Goal: Task Accomplishment & Management: Manage account settings

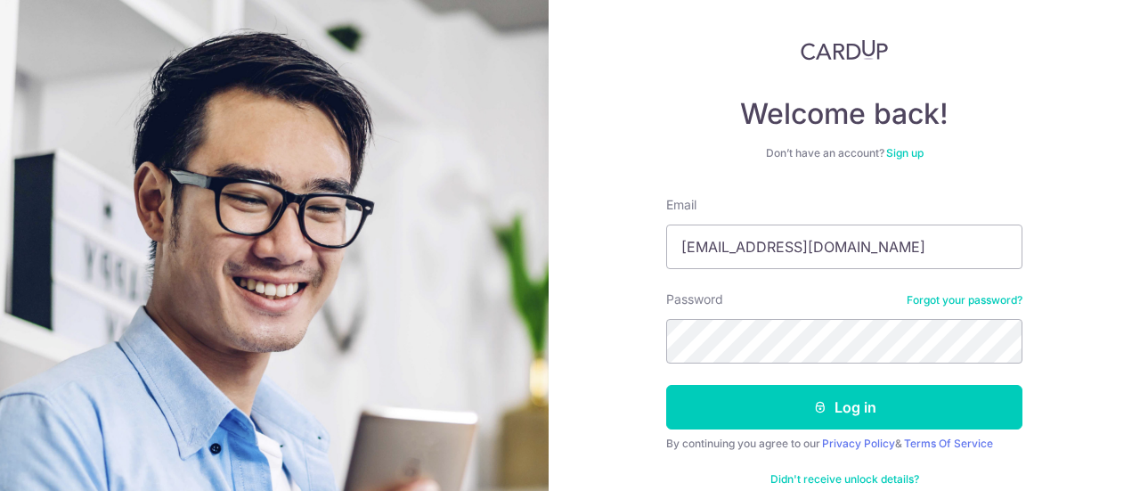
type input "[EMAIL_ADDRESS][DOMAIN_NAME]"
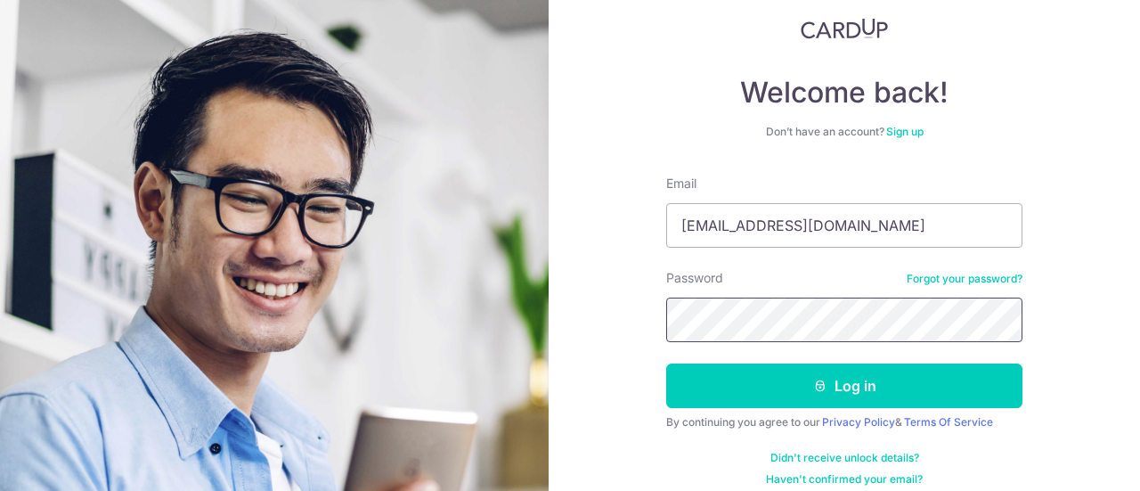
scroll to position [127, 0]
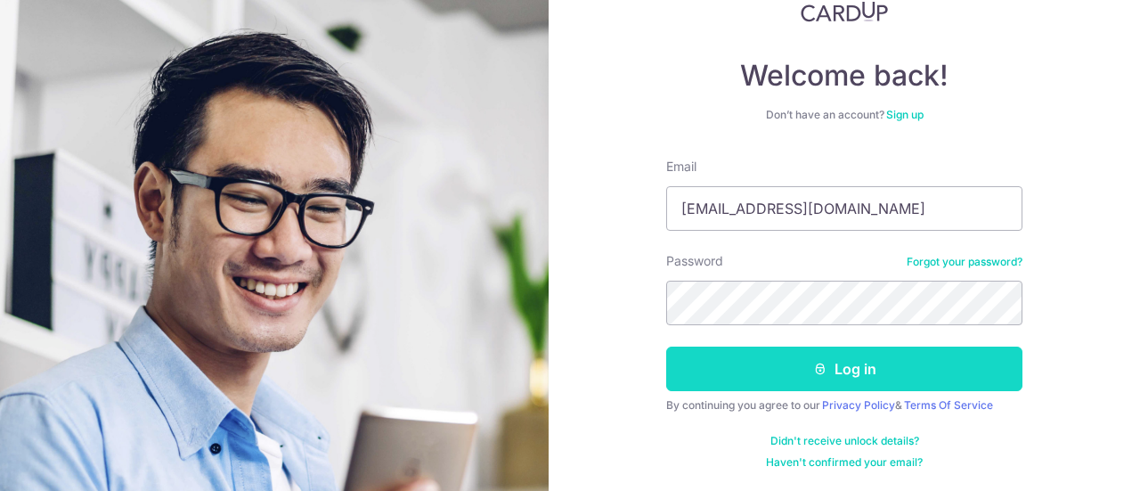
click at [781, 362] on button "Log in" at bounding box center [844, 369] width 356 height 45
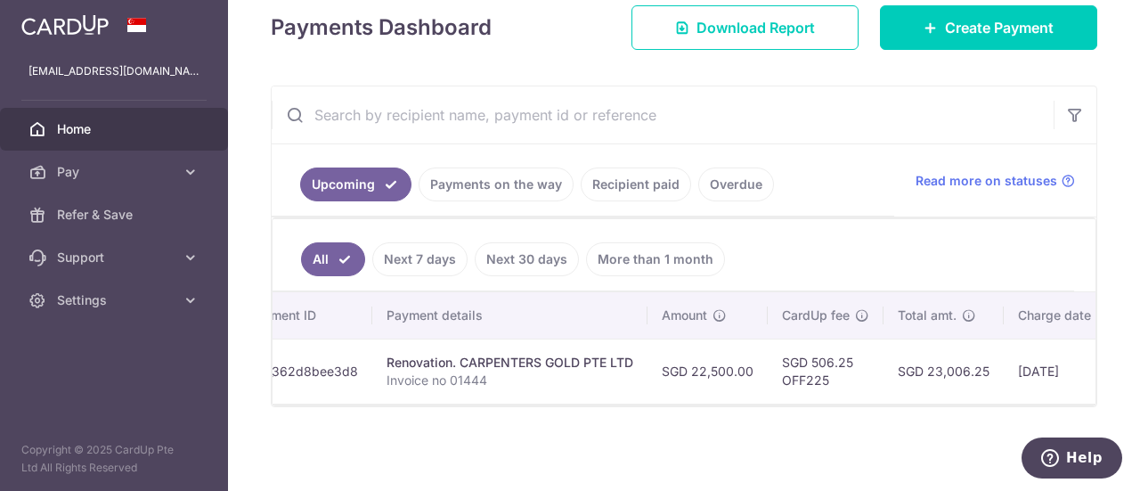
scroll to position [0, 451]
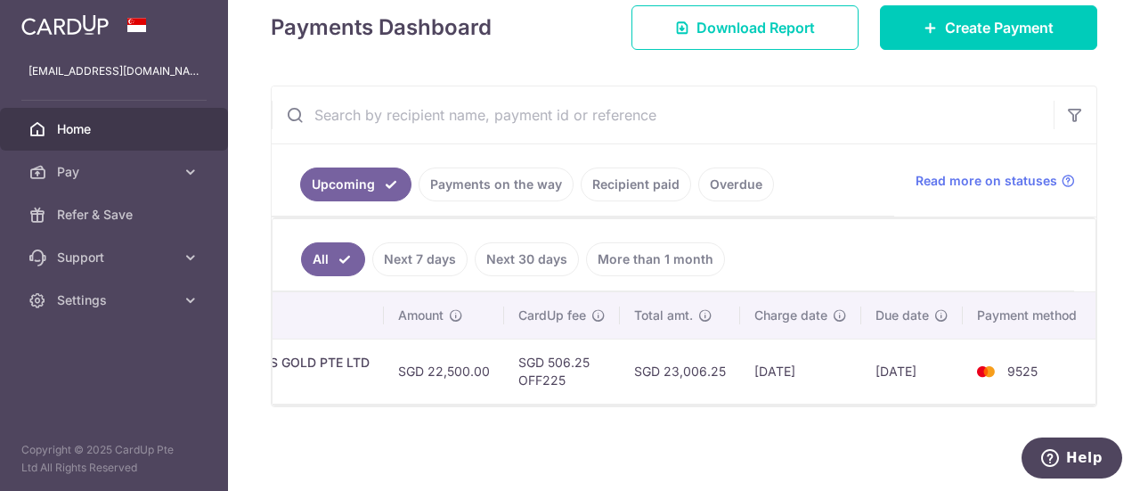
click at [800, 356] on td "[DATE]" at bounding box center [800, 371] width 121 height 65
click at [924, 351] on td "[DATE]" at bounding box center [913, 371] width 102 height 65
click at [1008, 363] on span "9525" at bounding box center [1023, 370] width 30 height 15
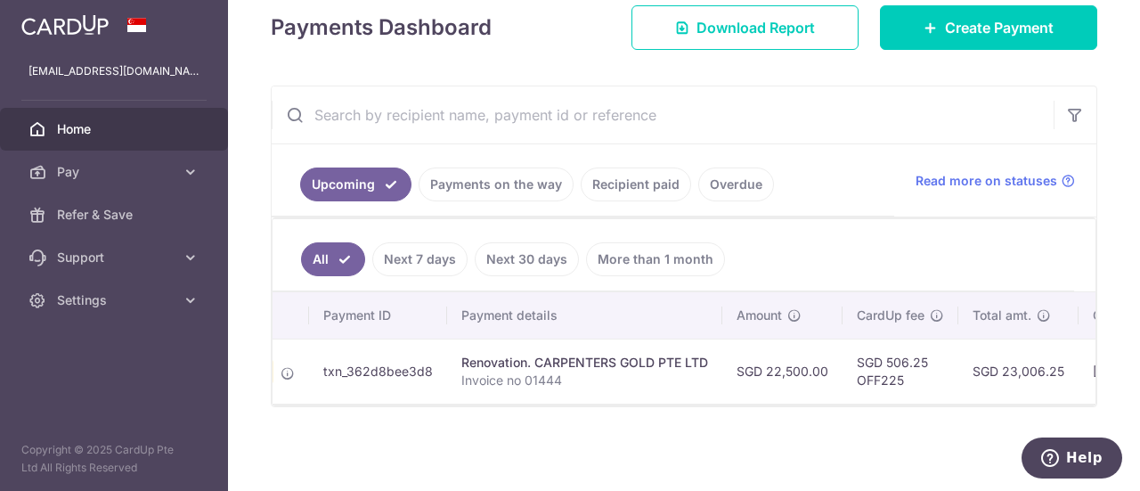
scroll to position [0, 0]
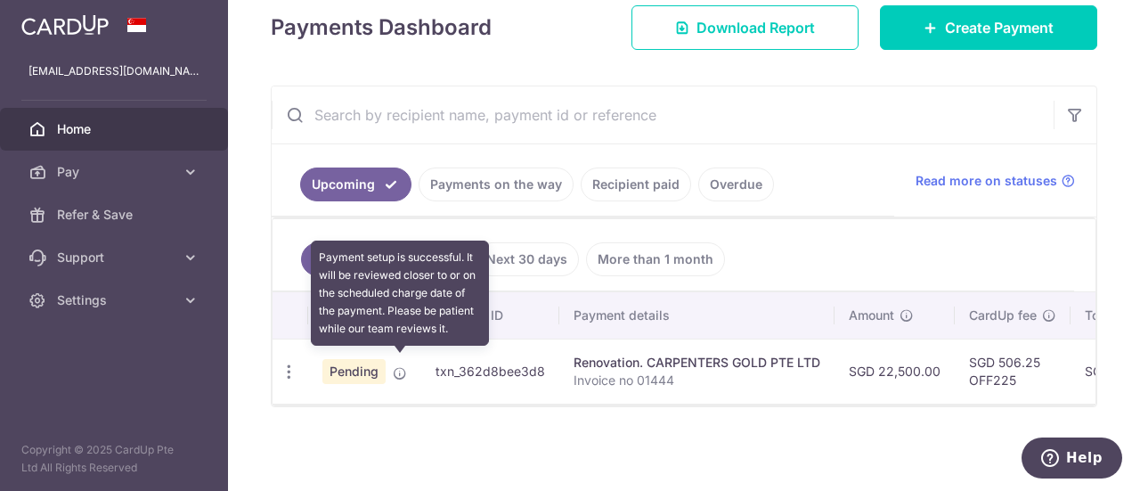
click at [401, 366] on icon at bounding box center [400, 373] width 14 height 14
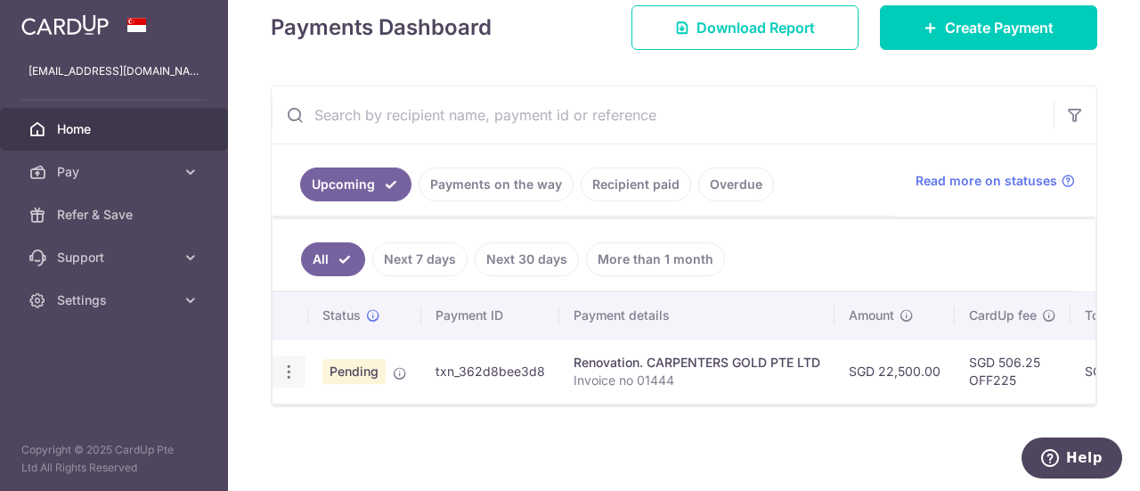
click at [281, 363] on icon "button" at bounding box center [289, 372] width 19 height 19
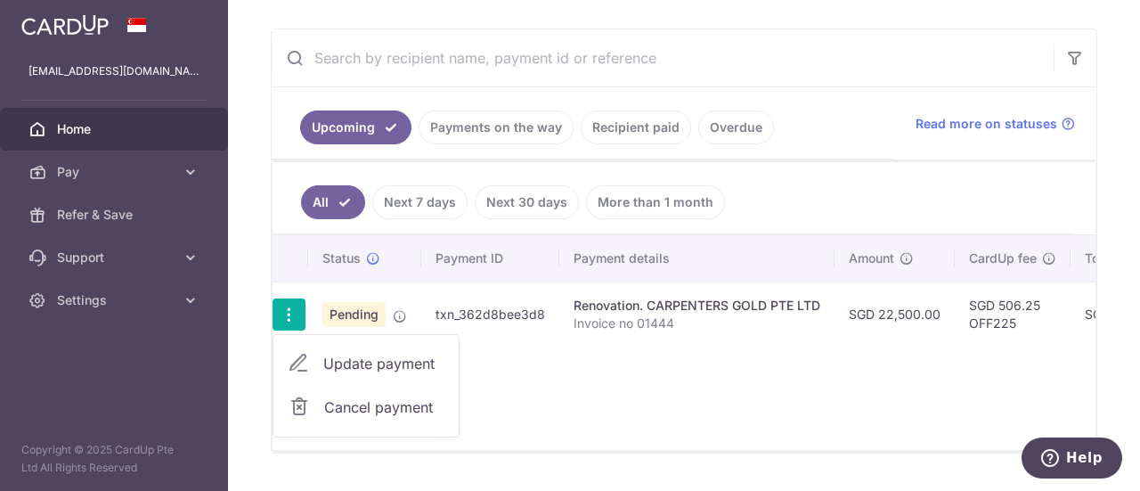
scroll to position [355, 0]
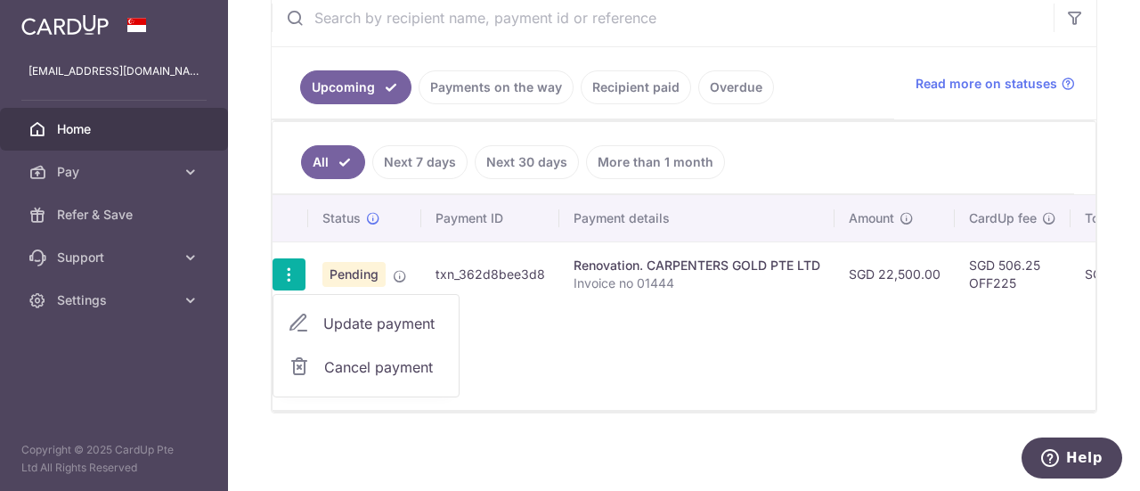
click at [362, 317] on span "Update payment" at bounding box center [383, 323] width 121 height 21
radio input "true"
type input "22,500.00"
type input "[DATE]"
type input "Invoice no 01444"
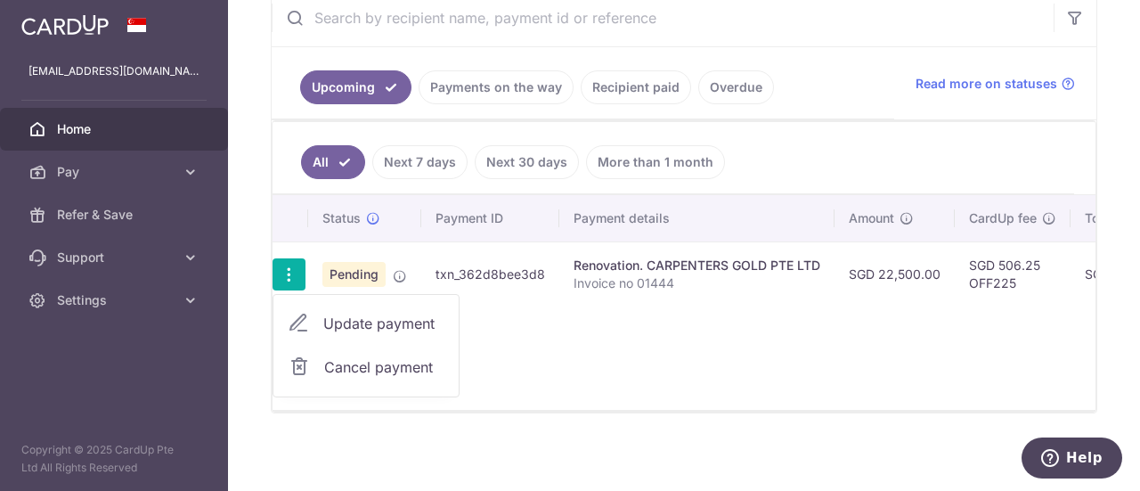
type input "2nd 45%"
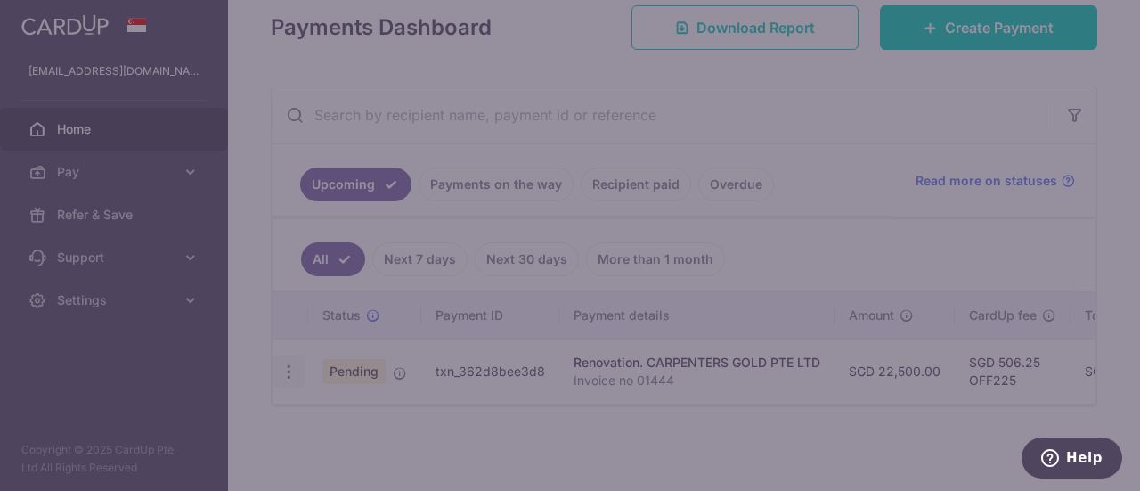
type input "OFF225"
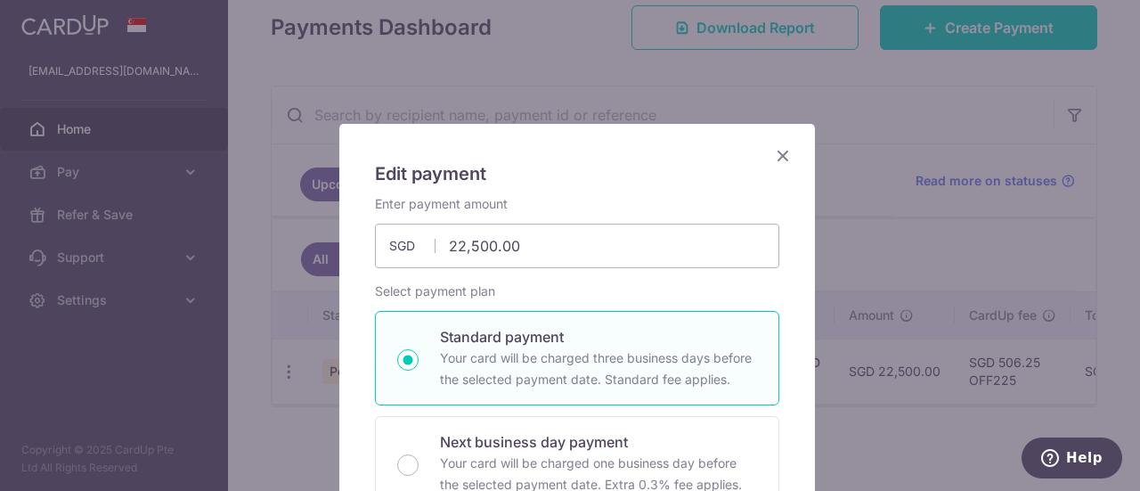
scroll to position [0, 0]
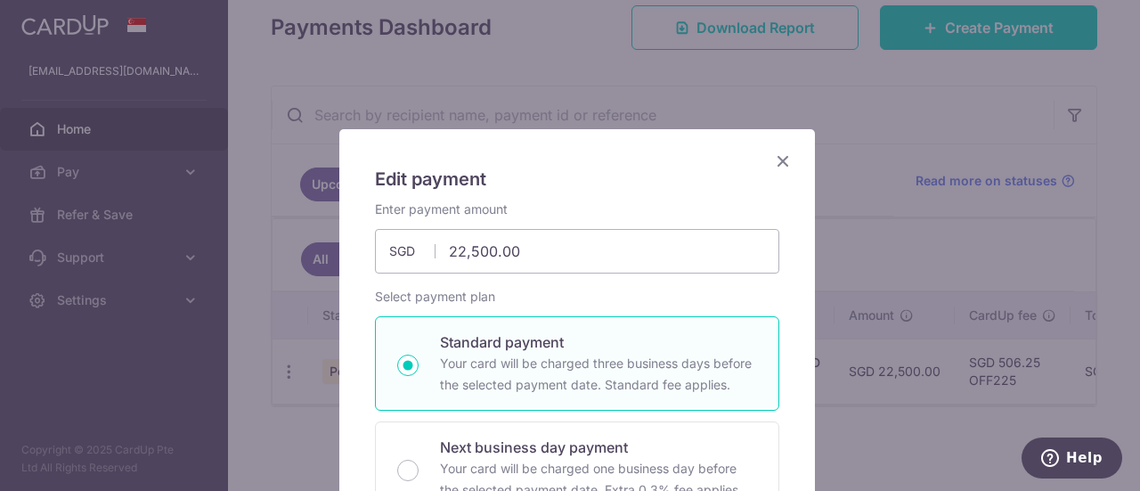
click at [774, 162] on icon "Close" at bounding box center [782, 161] width 21 height 22
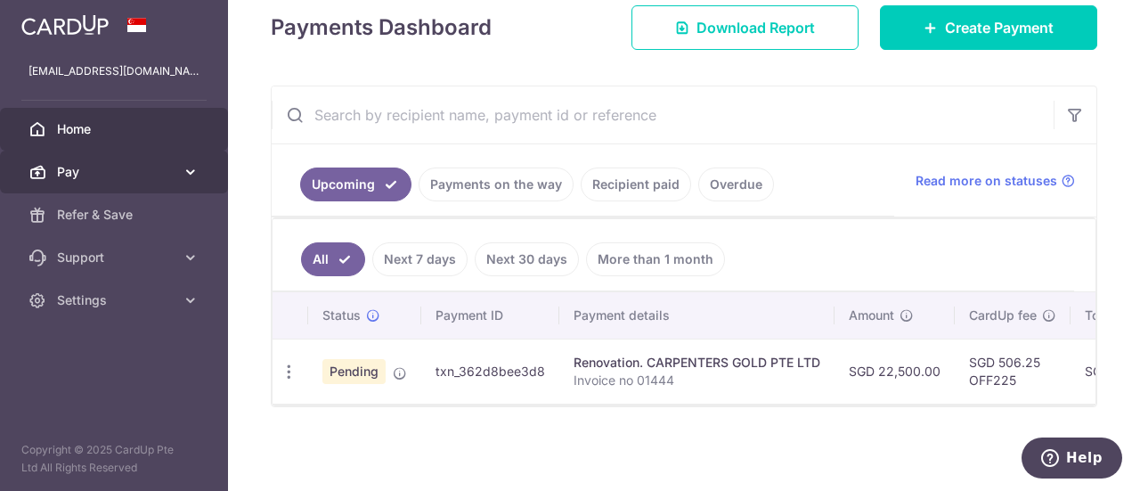
click at [193, 179] on icon at bounding box center [191, 172] width 18 height 18
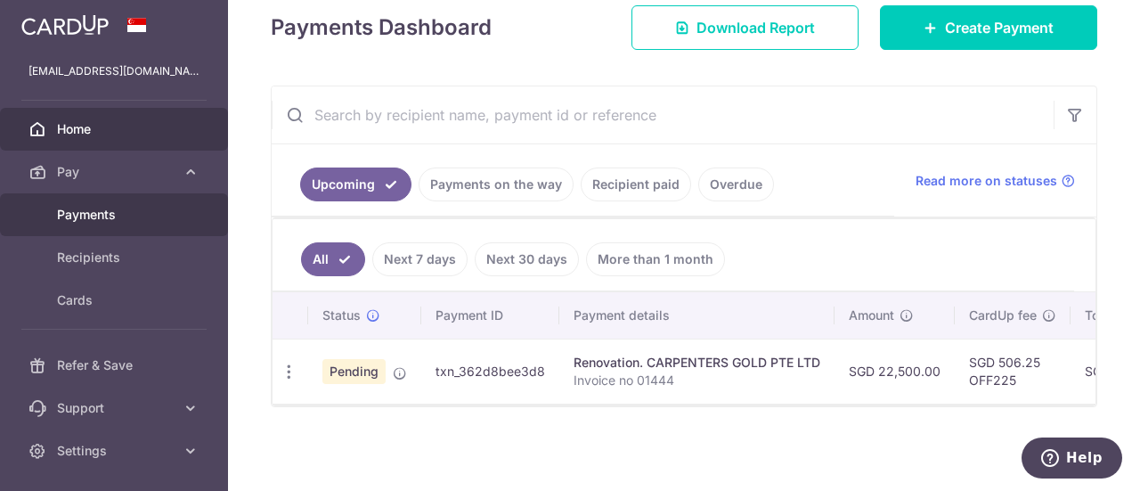
click at [127, 224] on link "Payments" at bounding box center [114, 214] width 228 height 43
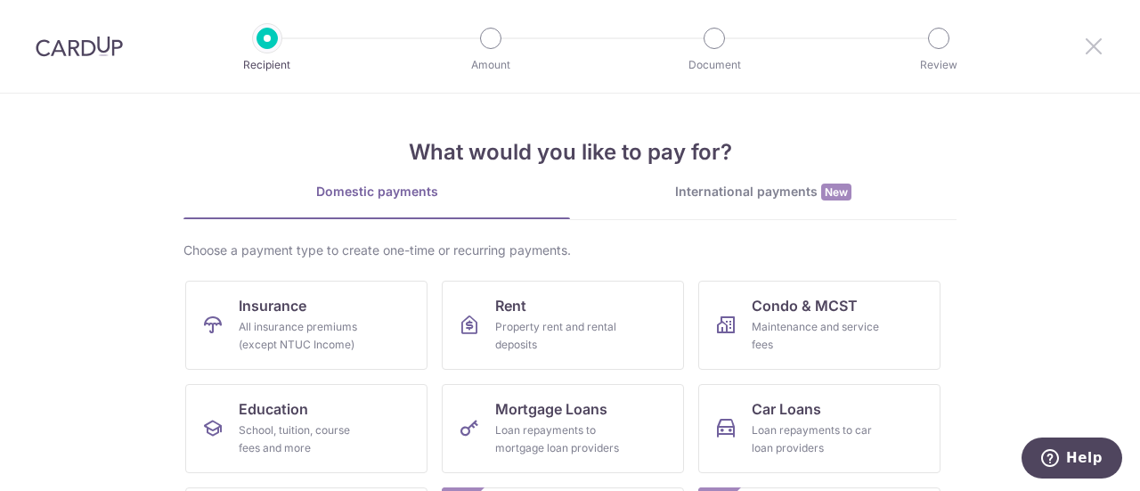
click at [1097, 44] on icon at bounding box center [1093, 46] width 21 height 22
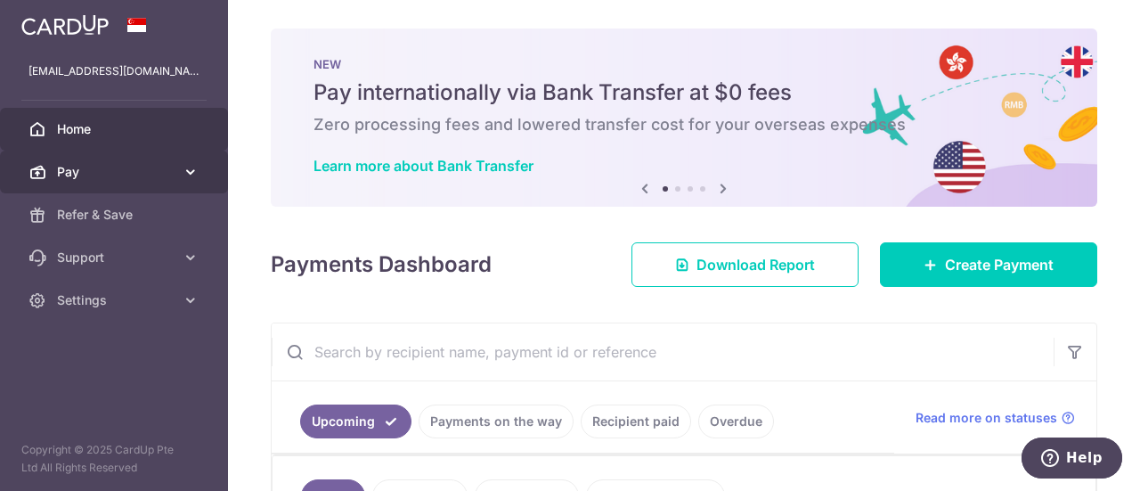
click at [153, 182] on link "Pay" at bounding box center [114, 172] width 228 height 43
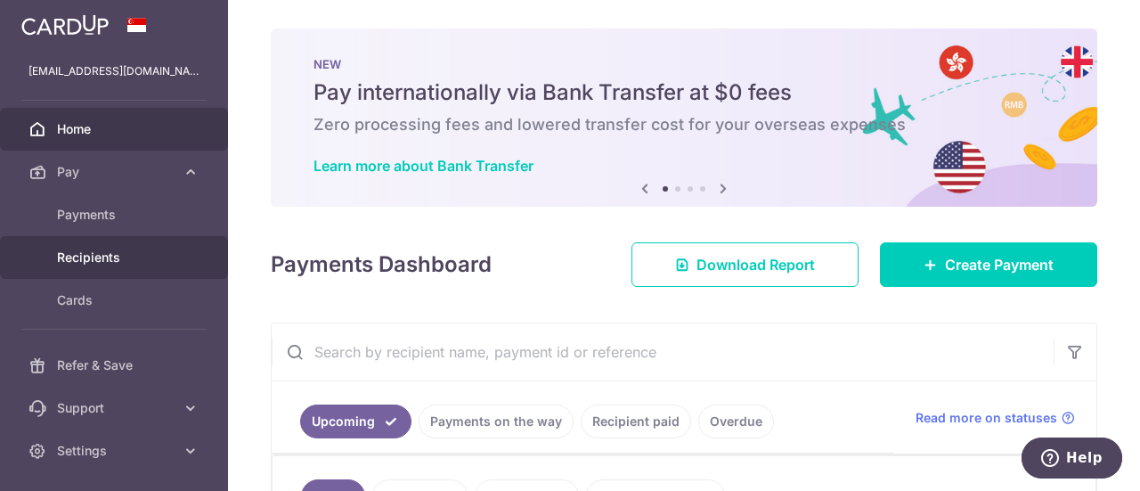
click at [97, 259] on span "Recipients" at bounding box center [116, 258] width 118 height 18
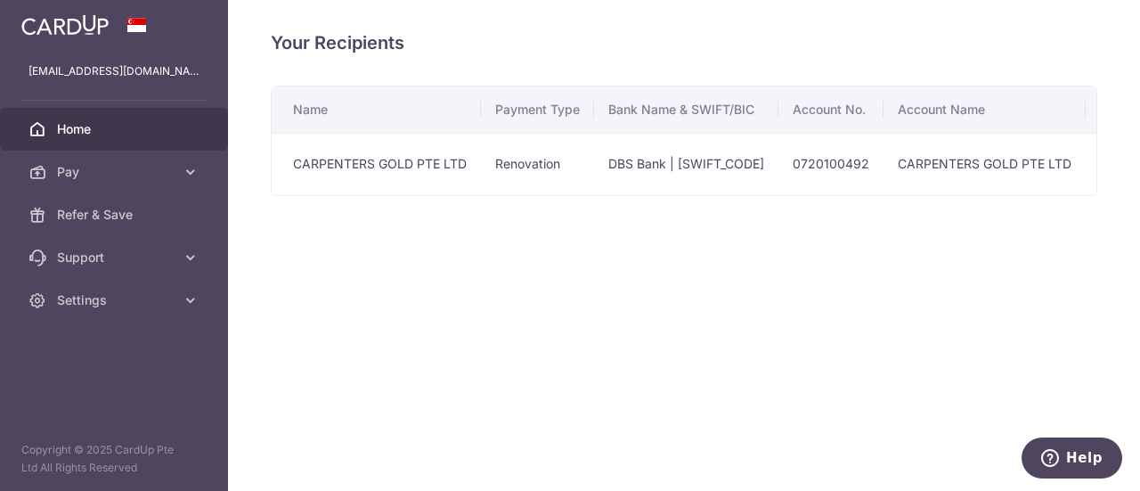
click at [109, 133] on span "Home" at bounding box center [116, 129] width 118 height 18
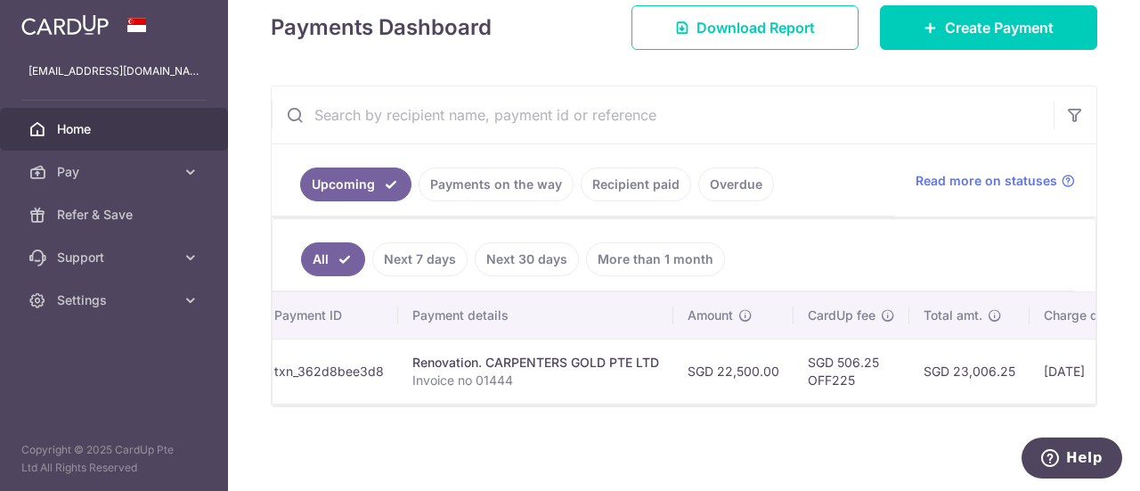
scroll to position [0, 146]
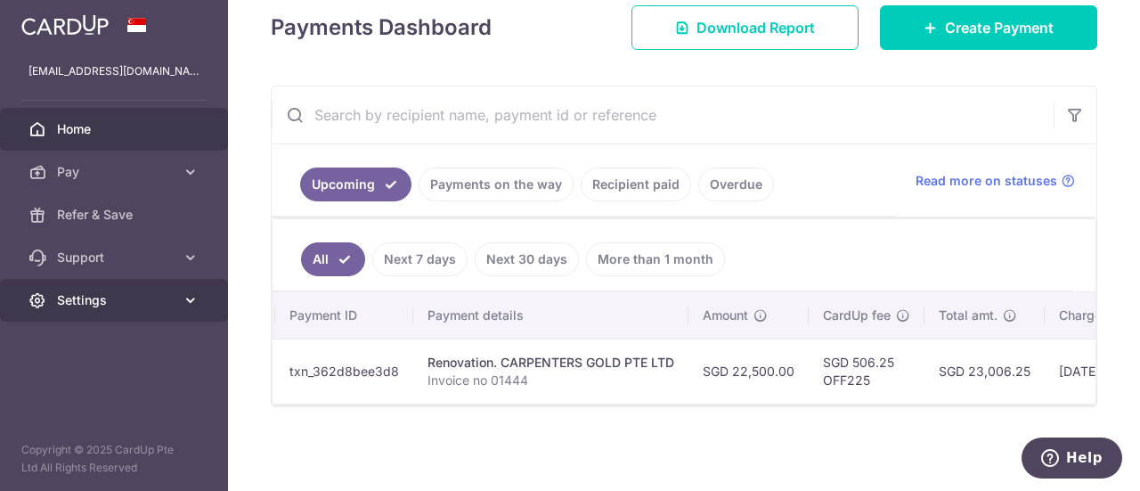
click at [180, 308] on link "Settings" at bounding box center [114, 300] width 228 height 43
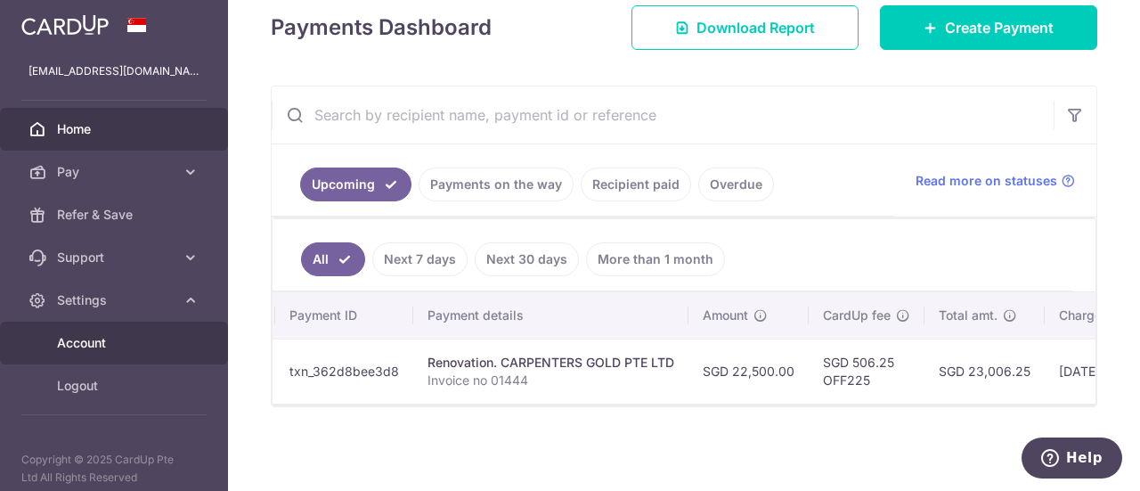
click at [108, 343] on span "Account" at bounding box center [116, 343] width 118 height 18
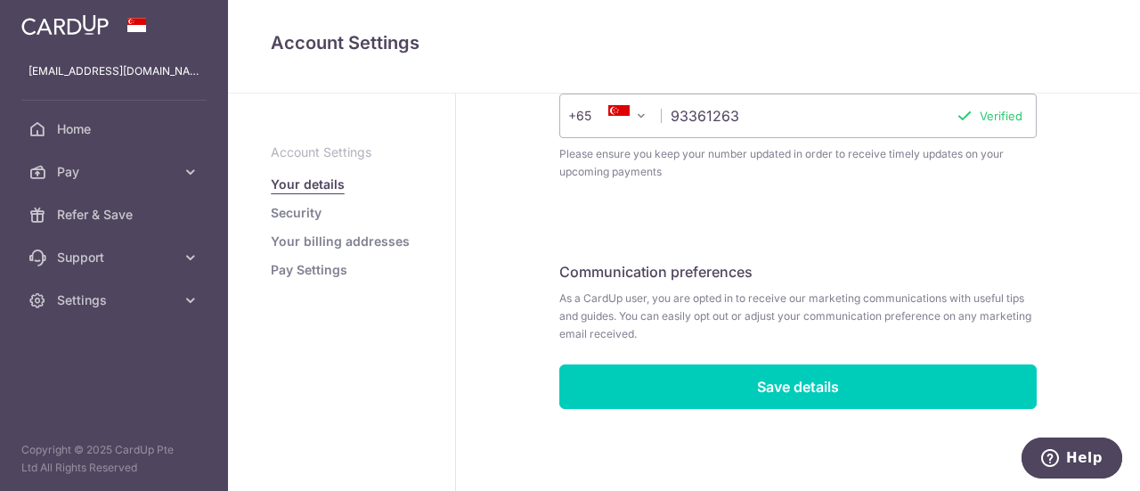
scroll to position [651, 0]
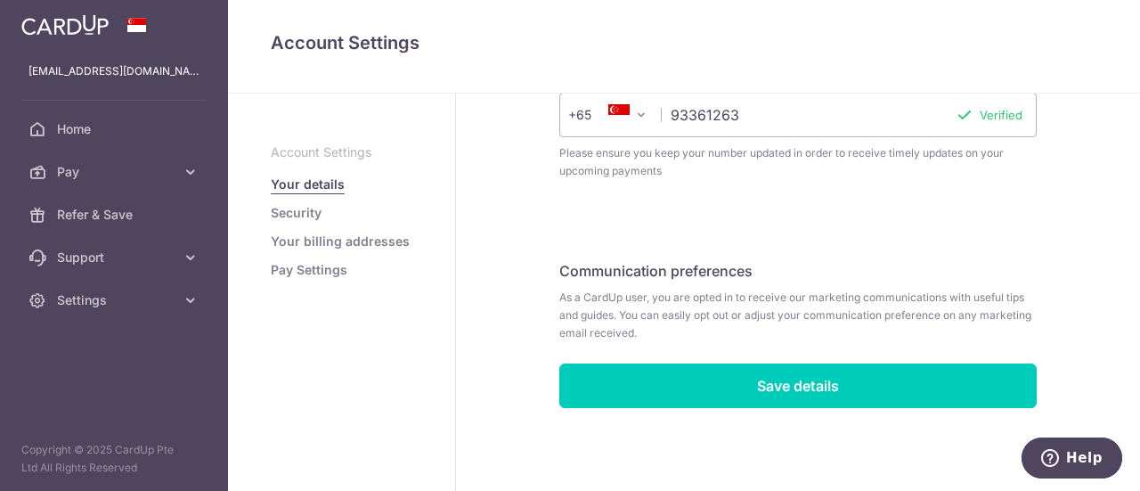
click at [690, 308] on span "As a CardUp user, you are opted in to receive our marketing communications with…" at bounding box center [798, 315] width 478 height 53
click at [682, 323] on span "As a CardUp user, you are opted in to receive our marketing communications with…" at bounding box center [798, 315] width 478 height 53
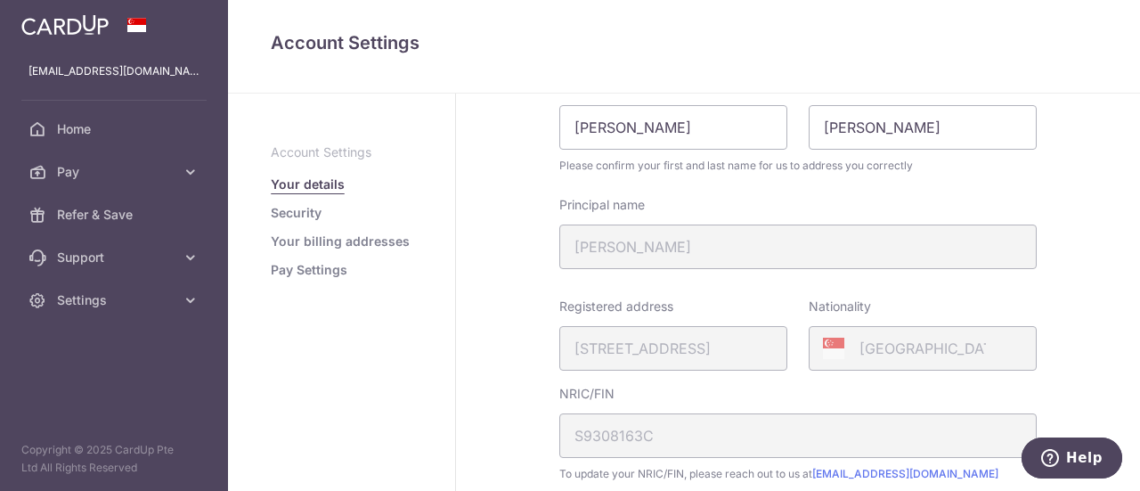
scroll to position [0, 0]
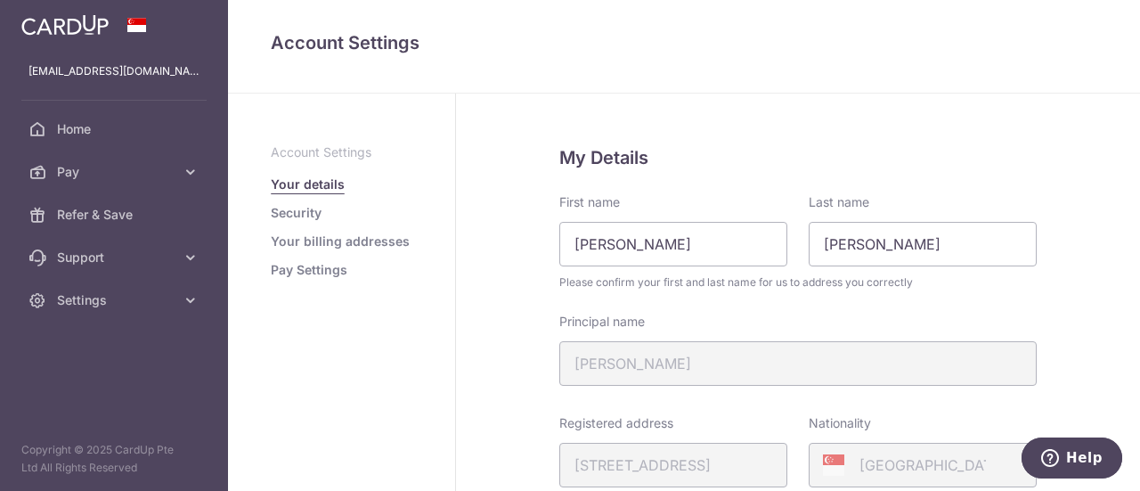
click at [336, 153] on p "Account Settings" at bounding box center [342, 152] width 142 height 18
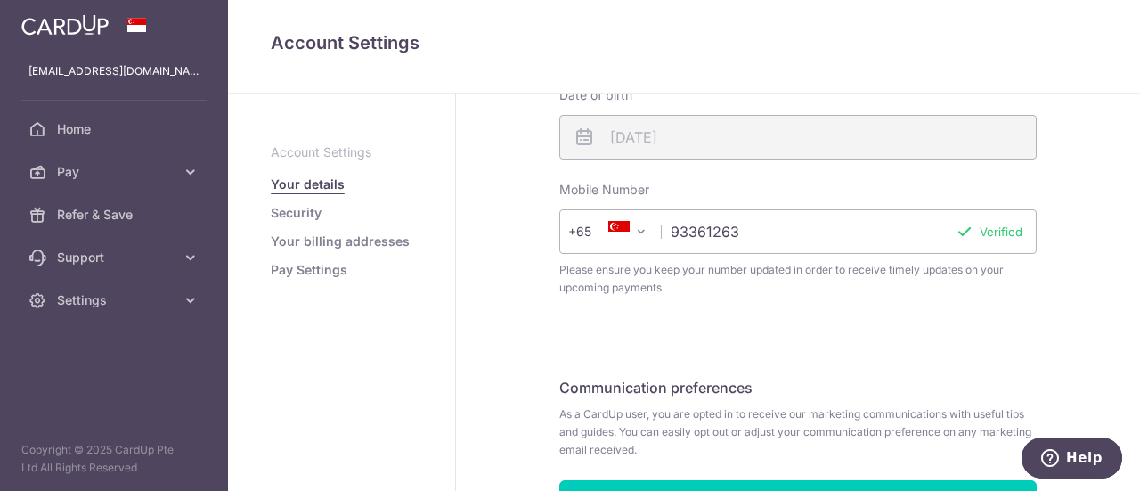
scroll to position [651, 0]
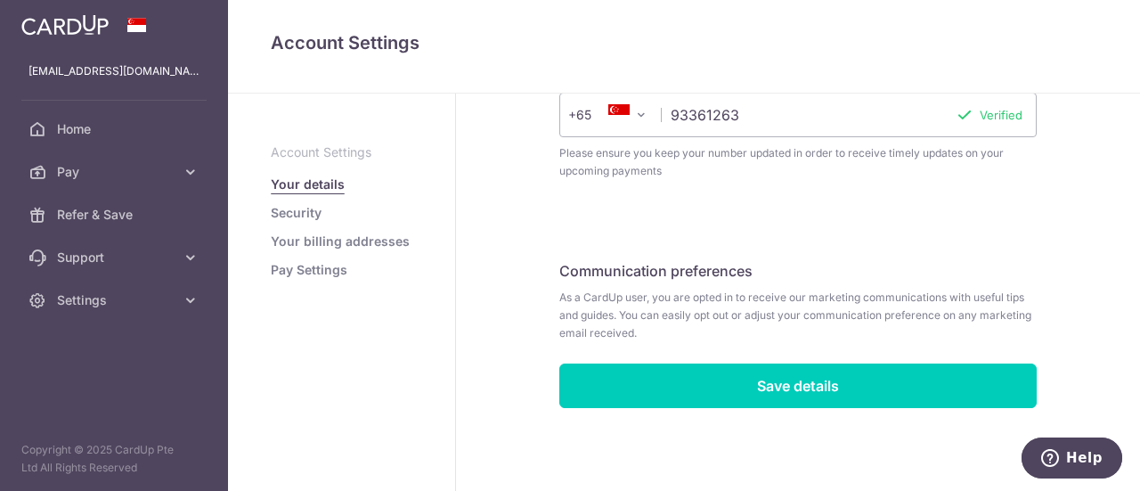
click at [304, 211] on link "Security" at bounding box center [296, 213] width 51 height 18
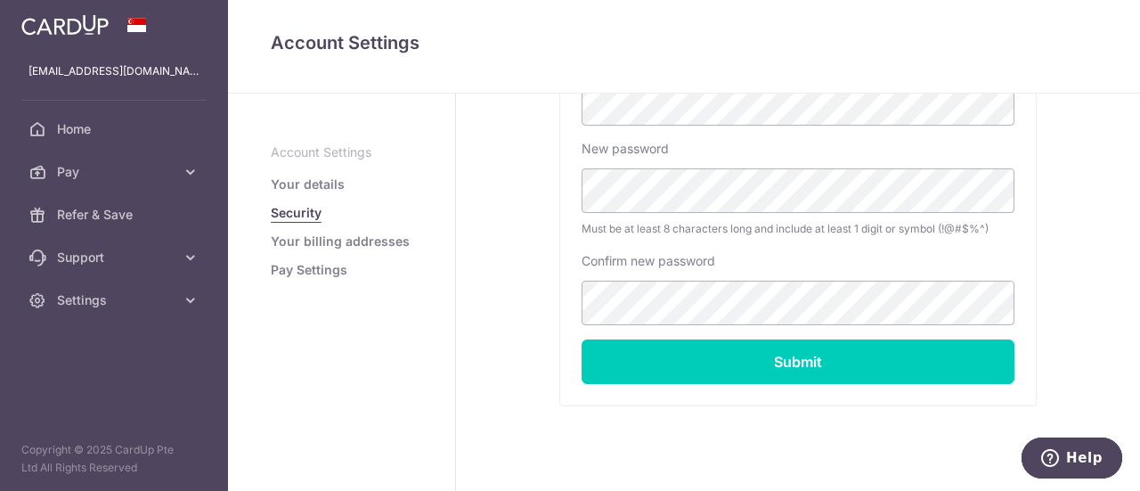
scroll to position [514, 0]
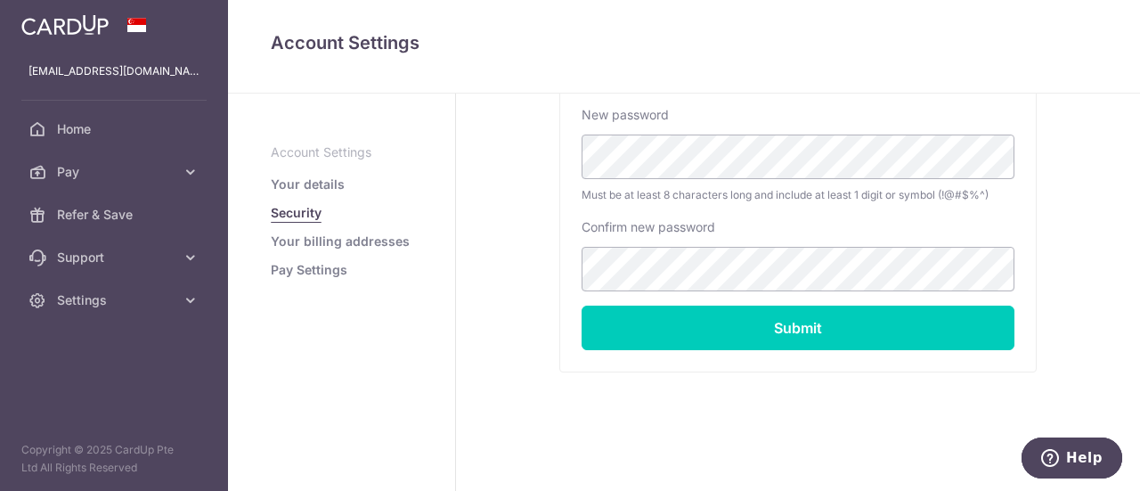
click at [291, 241] on link "Your billing addresses" at bounding box center [340, 242] width 139 height 18
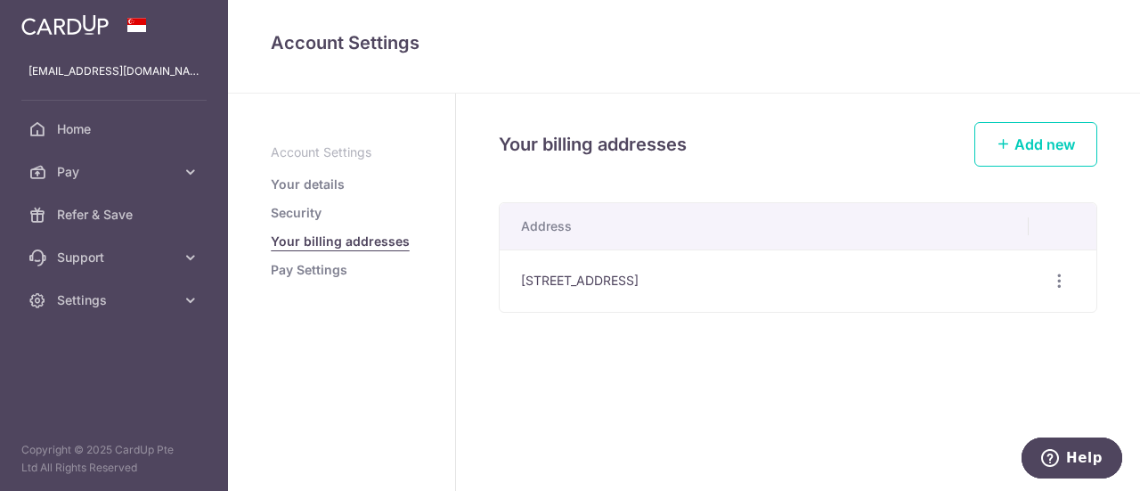
click at [313, 262] on link "Pay Settings" at bounding box center [309, 270] width 77 height 18
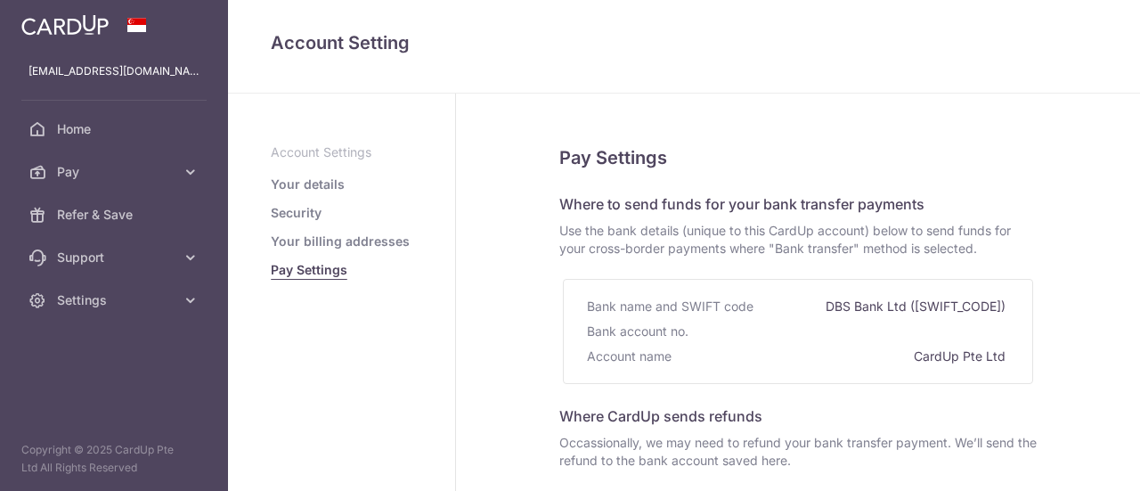
select select
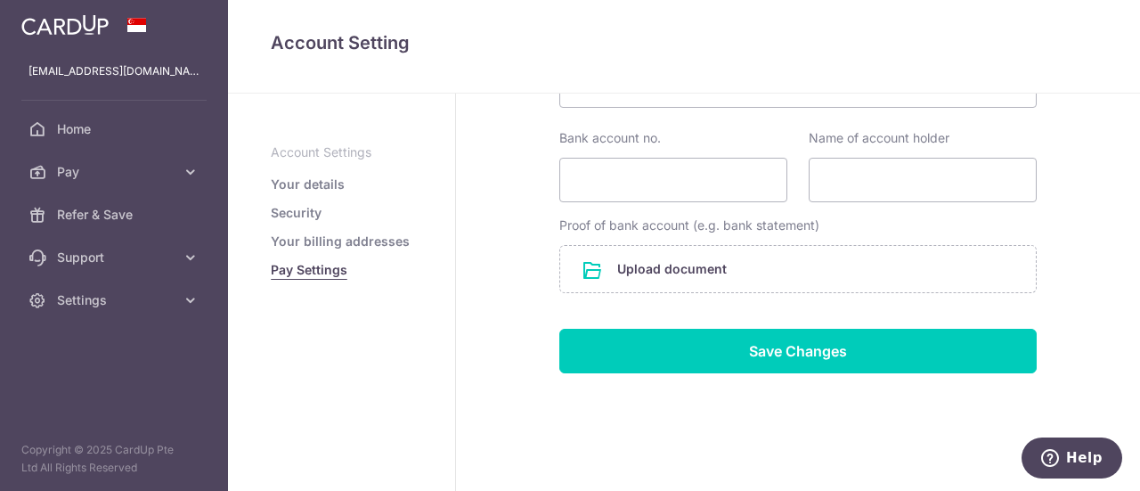
scroll to position [484, 0]
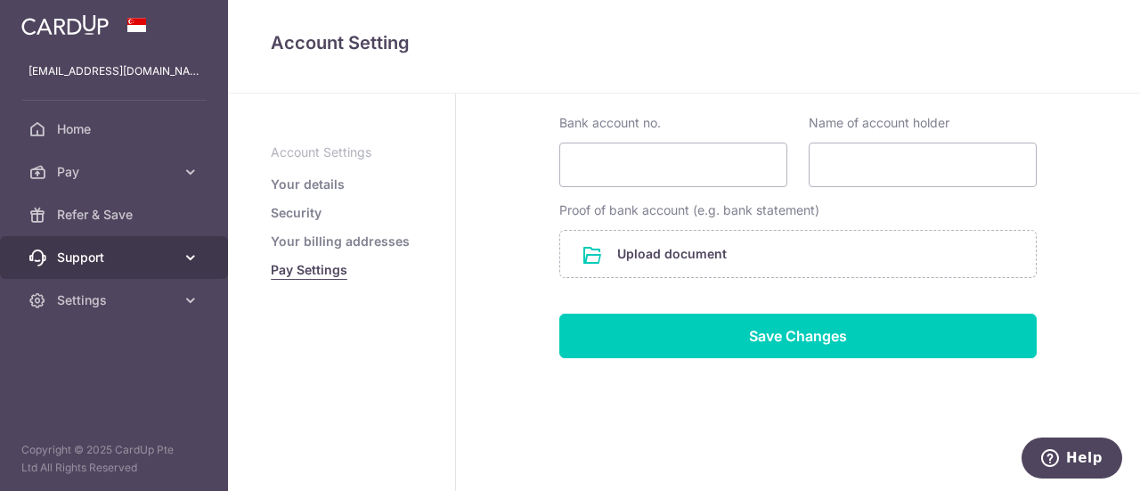
click at [173, 259] on span "Support" at bounding box center [116, 258] width 118 height 18
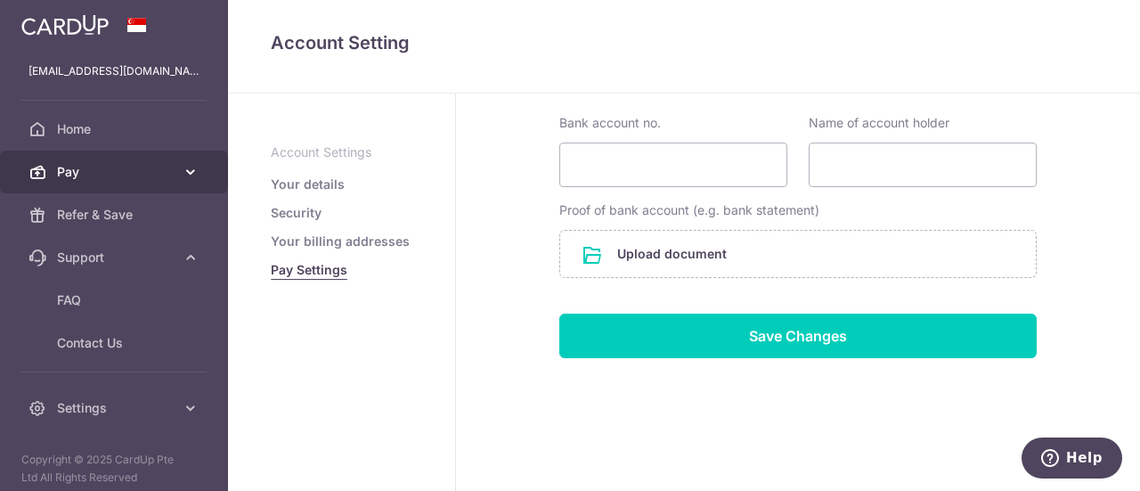
click at [84, 167] on span "Pay" at bounding box center [116, 172] width 118 height 18
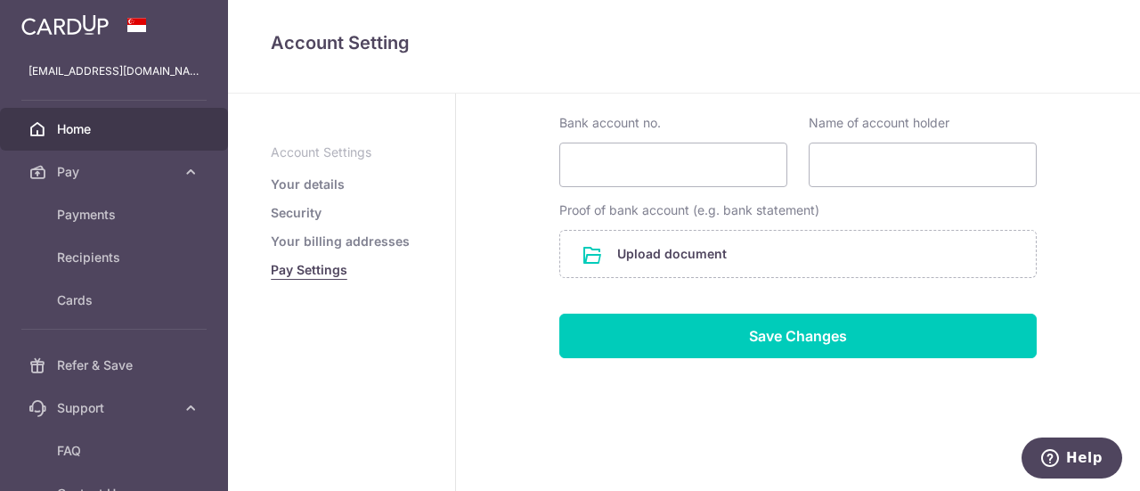
click at [86, 124] on span "Home" at bounding box center [116, 129] width 118 height 18
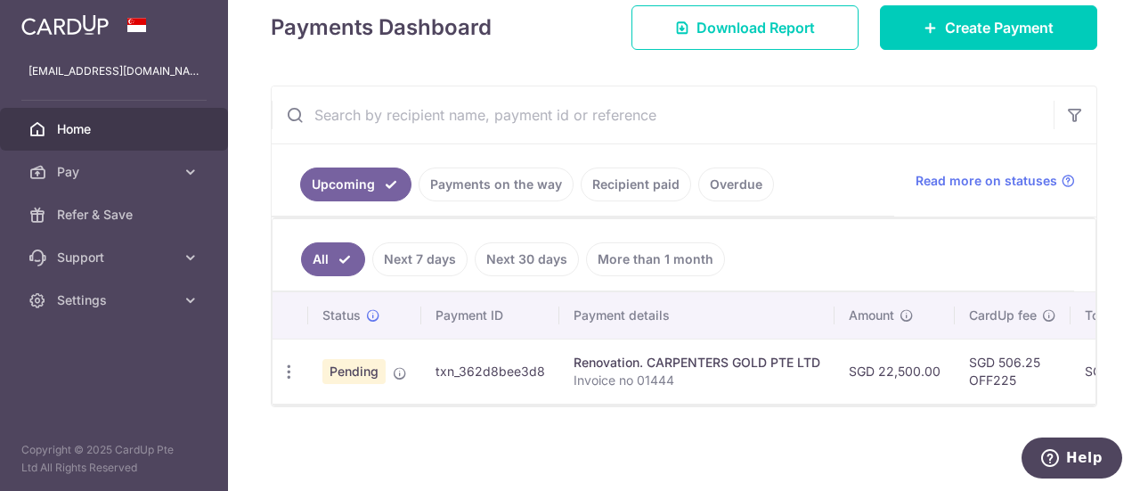
scroll to position [0, 451]
